Goal: Task Accomplishment & Management: Manage account settings

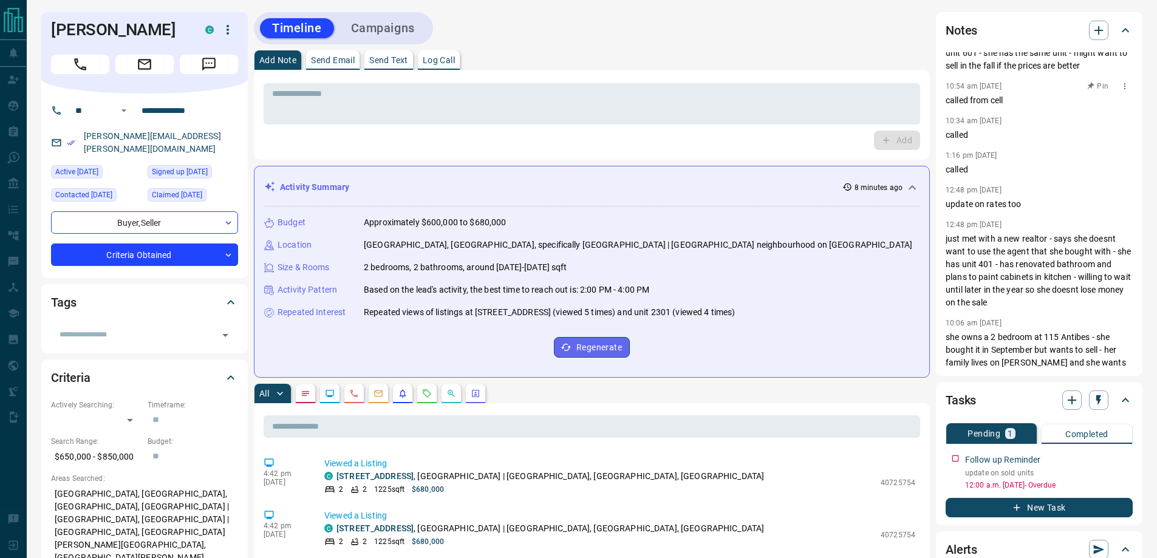
scroll to position [425, 0]
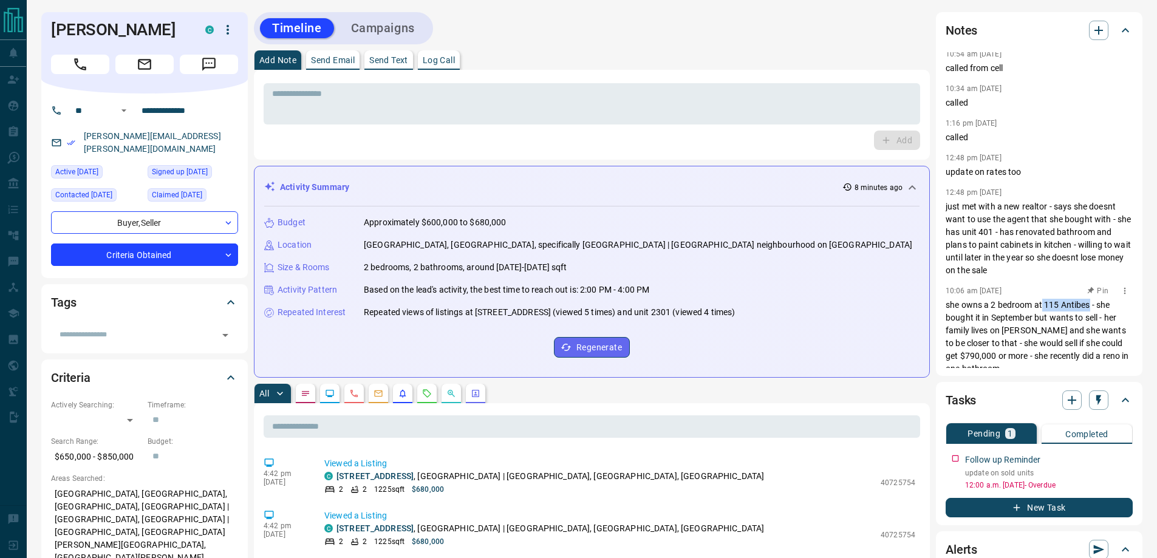
drag, startPoint x: 1043, startPoint y: 318, endPoint x: 1090, endPoint y: 318, distance: 47.4
click at [1090, 318] on p "she owns a 2 bedroom at 115 Antibes - she bought it in September but wants to s…" at bounding box center [1039, 337] width 187 height 77
copy p "115 Antibes"
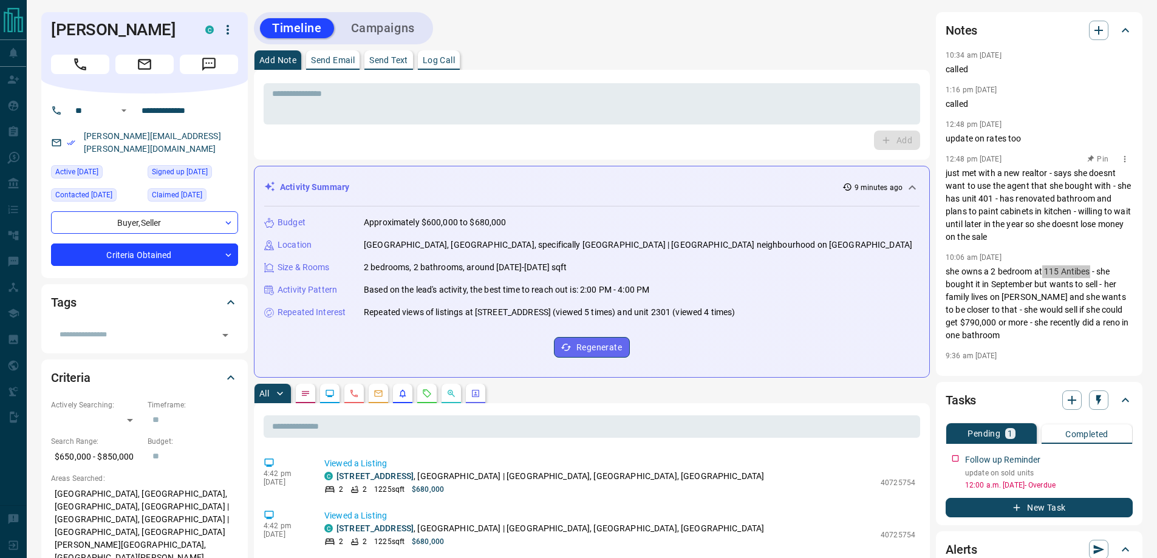
scroll to position [480, 0]
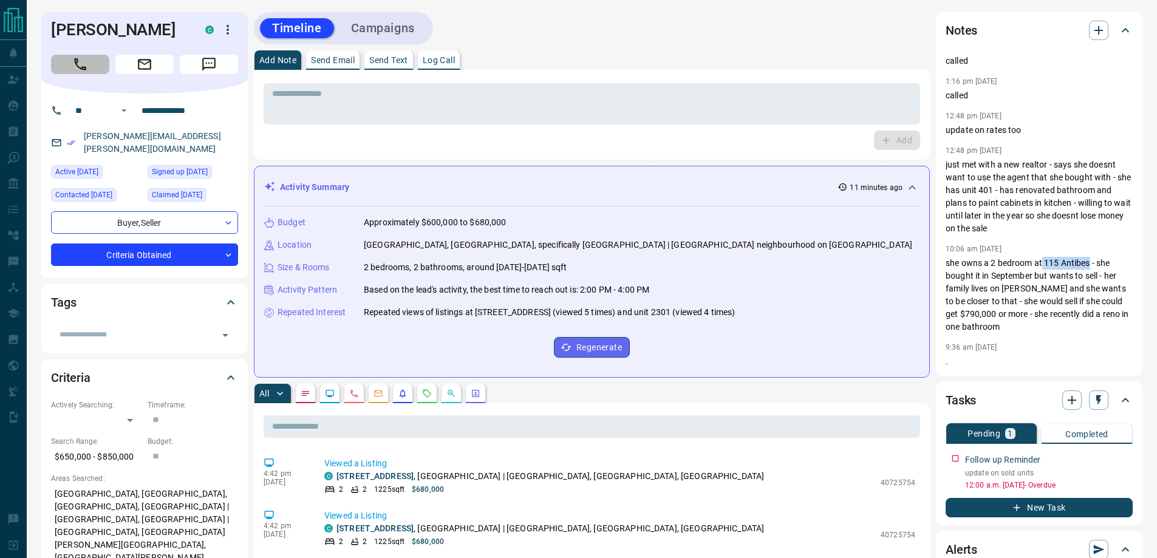
click at [93, 73] on button "Call" at bounding box center [80, 64] width 58 height 19
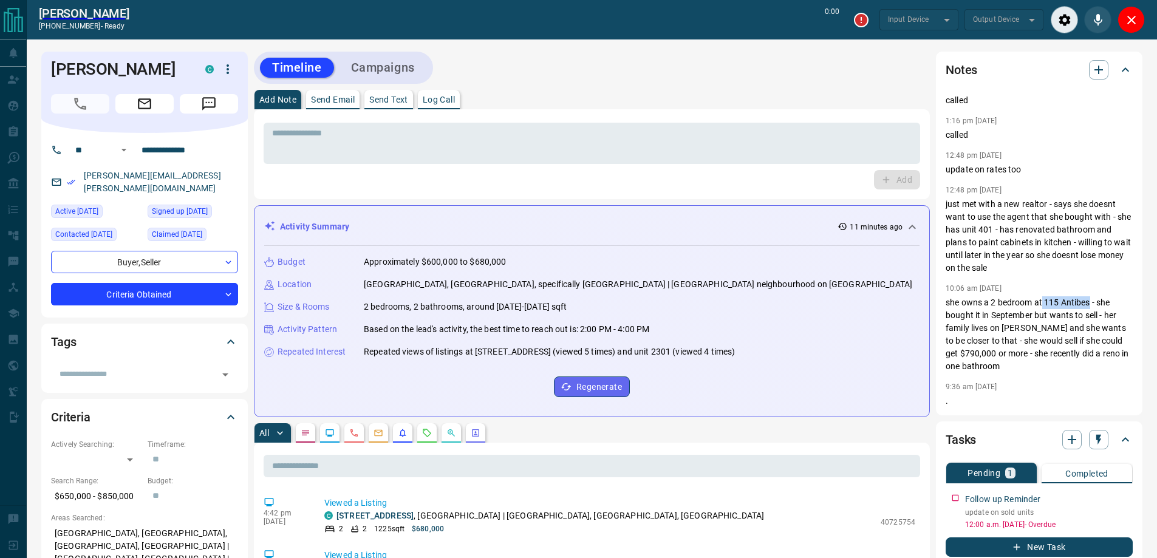
type input "*******"
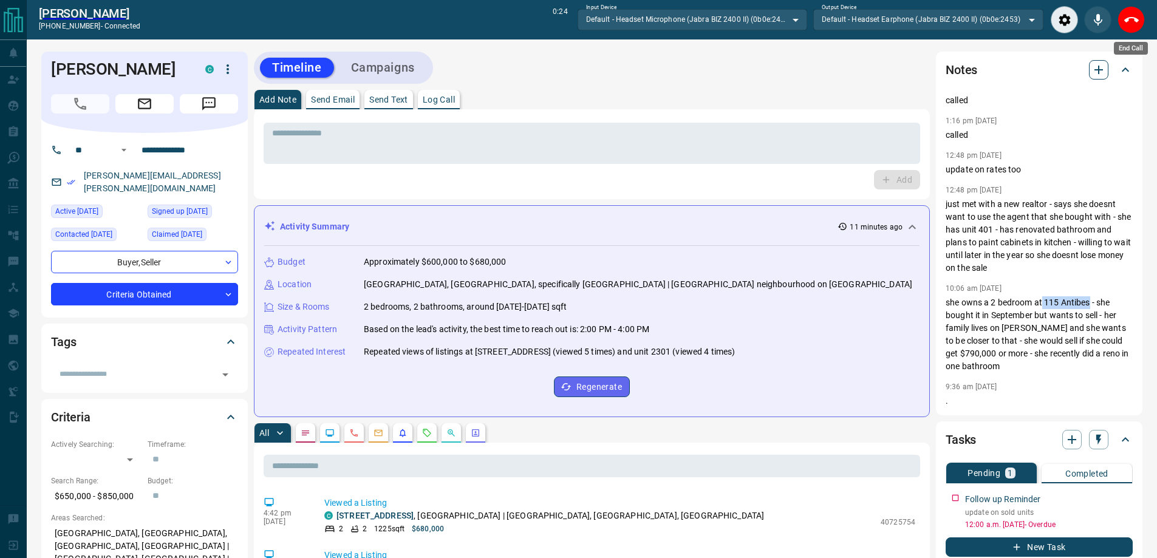
drag, startPoint x: 1126, startPoint y: 31, endPoint x: 1108, endPoint y: 35, distance: 18.6
click at [1126, 31] on button "End Call" at bounding box center [1131, 19] width 27 height 27
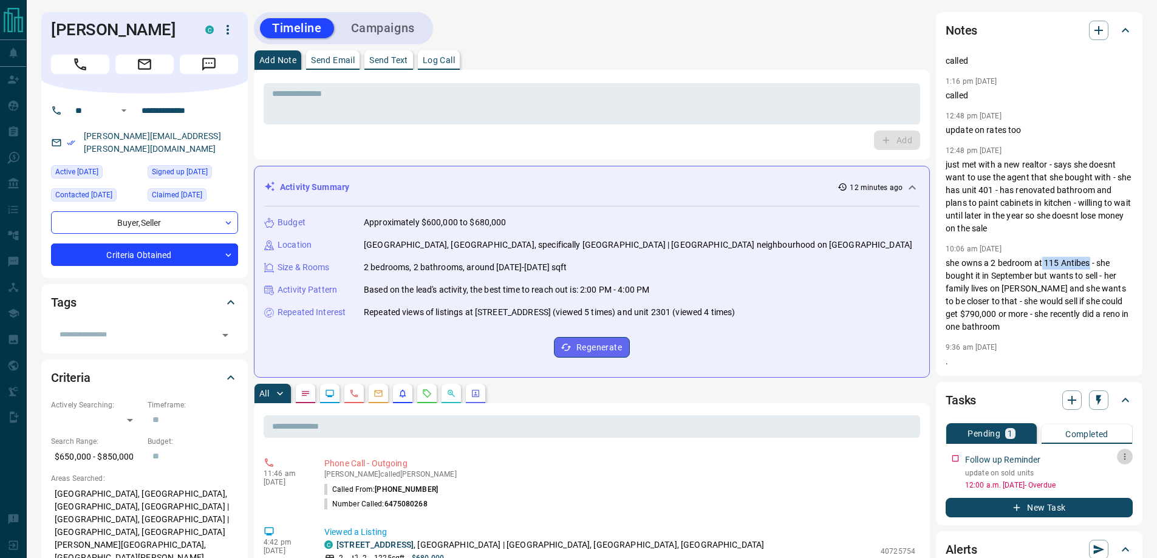
click at [1130, 458] on button "button" at bounding box center [1125, 457] width 16 height 16
click at [1106, 478] on li "Edit" at bounding box center [1106, 480] width 53 height 18
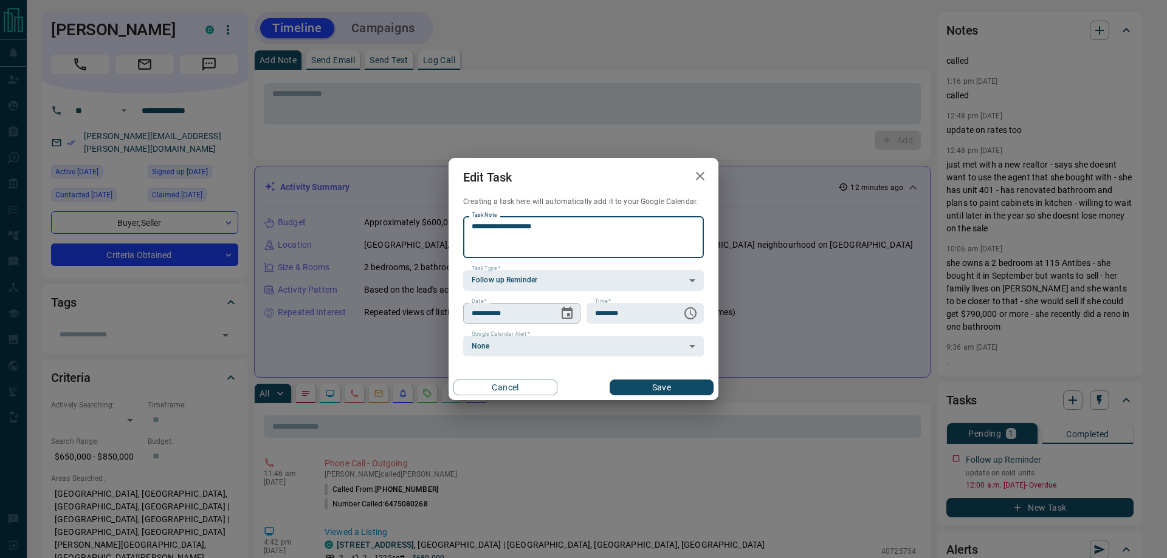
click at [561, 312] on icon "Choose date, selected date is Sep 12, 2025" at bounding box center [567, 313] width 15 height 15
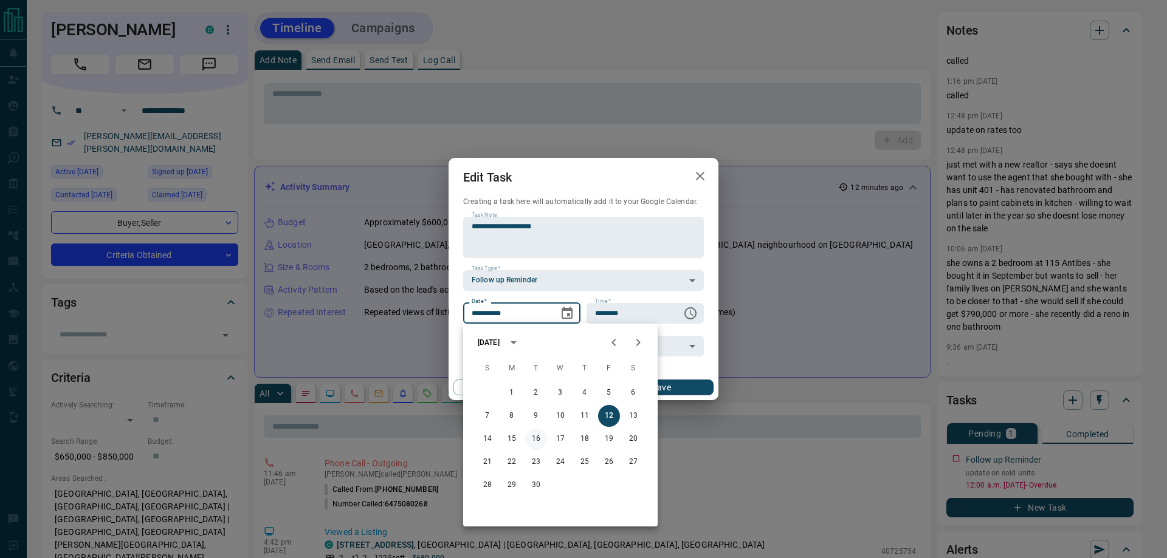
click at [536, 439] on button "16" at bounding box center [536, 439] width 22 height 22
type input "**********"
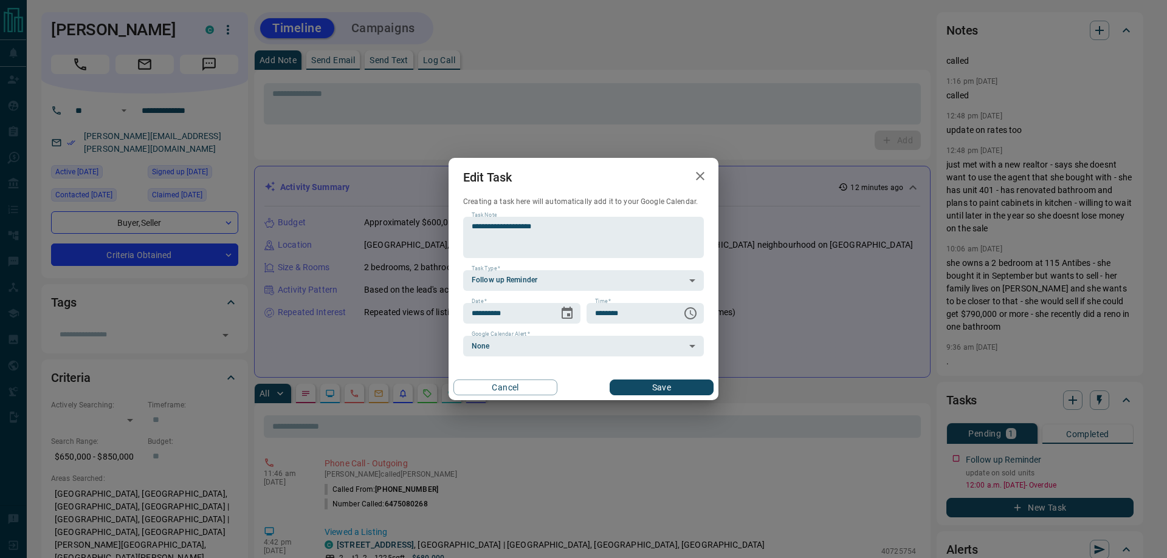
click at [658, 390] on button "Save" at bounding box center [661, 388] width 104 height 16
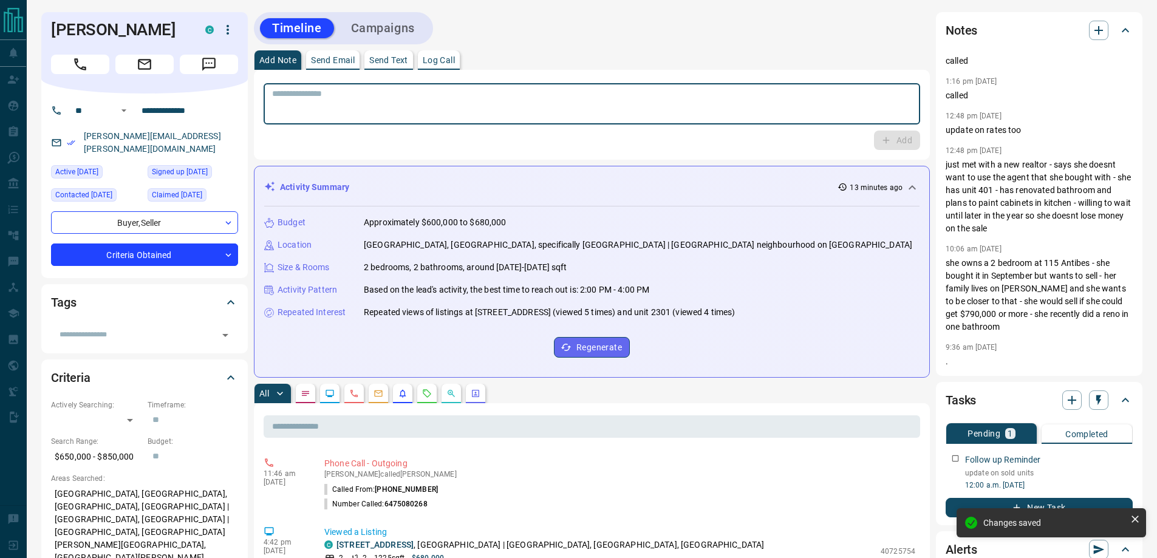
click at [372, 117] on textarea at bounding box center [592, 104] width 640 height 31
type textarea "******"
click at [874, 131] on button "Add" at bounding box center [897, 140] width 46 height 19
